Goal: Obtain resource: Download file/media

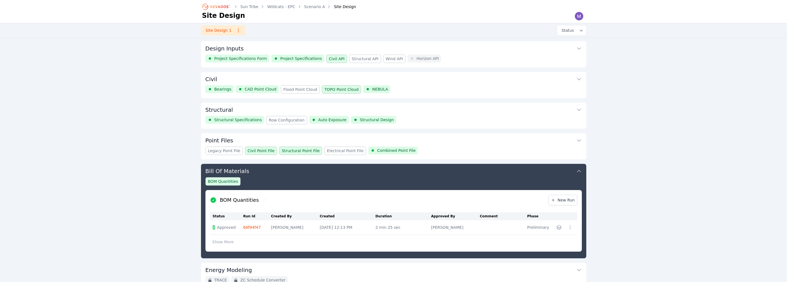
scroll to position [60, 0]
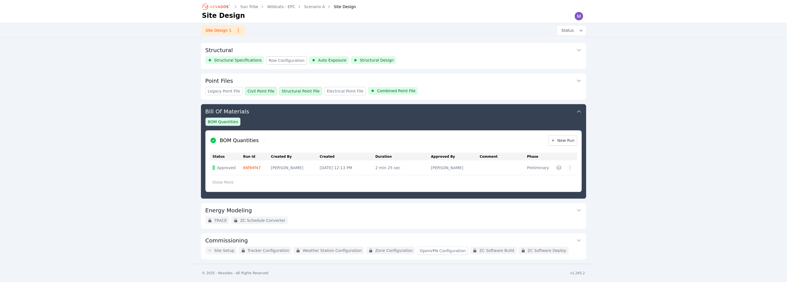
click at [413, 66] on div "Structural Structural Specifications Row Configuration Auto Exposure Structural…" at bounding box center [393, 56] width 385 height 26
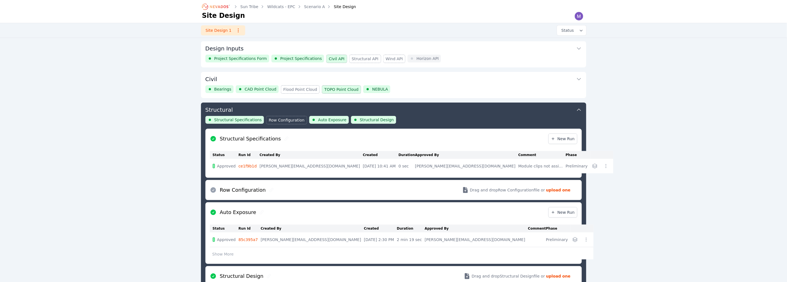
click at [481, 58] on div "Project Specifications Form Project Specifications Civil API Structural API Win…" at bounding box center [393, 59] width 376 height 8
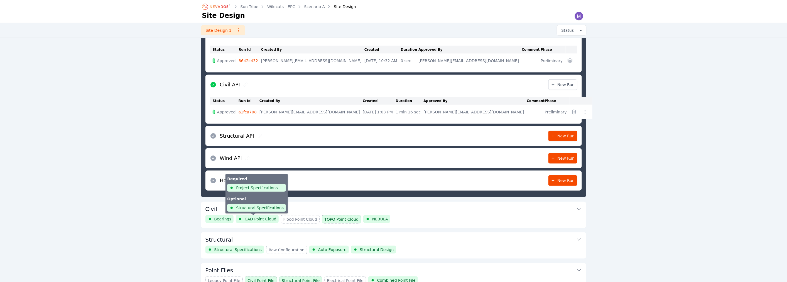
scroll to position [154, 0]
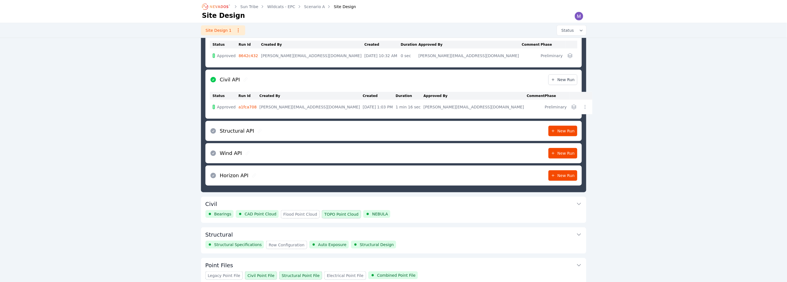
click at [316, 203] on button "Civil" at bounding box center [393, 203] width 376 height 13
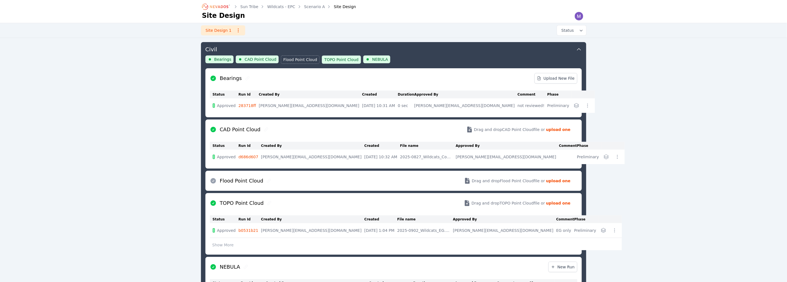
click at [572, 104] on button "button" at bounding box center [576, 105] width 9 height 9
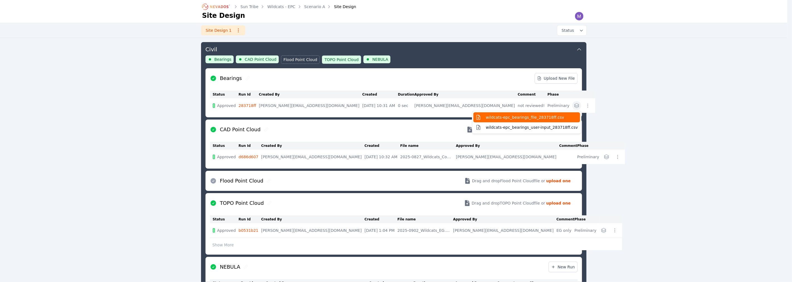
click at [550, 114] on button "wildcats-epc_bearings_file_283718ff.csv" at bounding box center [526, 117] width 107 height 10
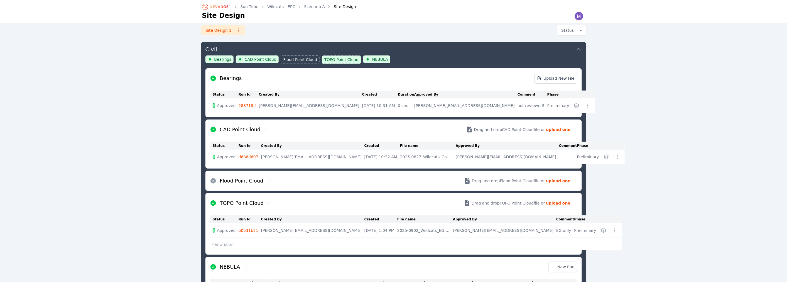
click at [282, 6] on link "Wildcats - EPC" at bounding box center [281, 7] width 28 height 6
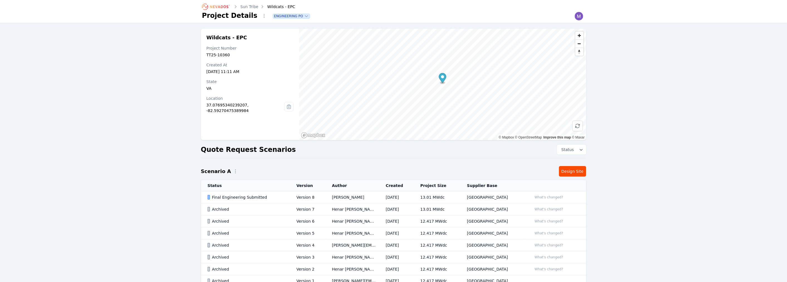
click at [239, 197] on div "Final Engineering Submitted" at bounding box center [248, 197] width 80 height 6
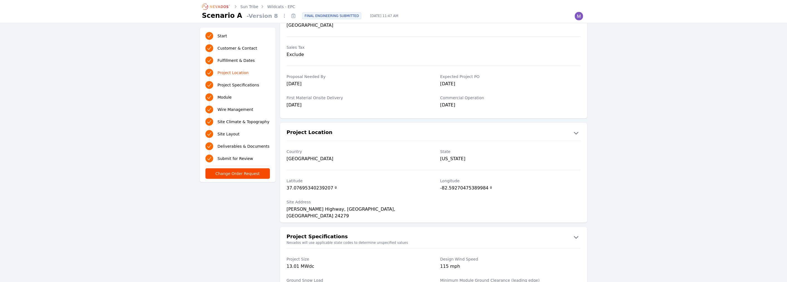
scroll to position [978, 0]
